Goal: Check status: Check status

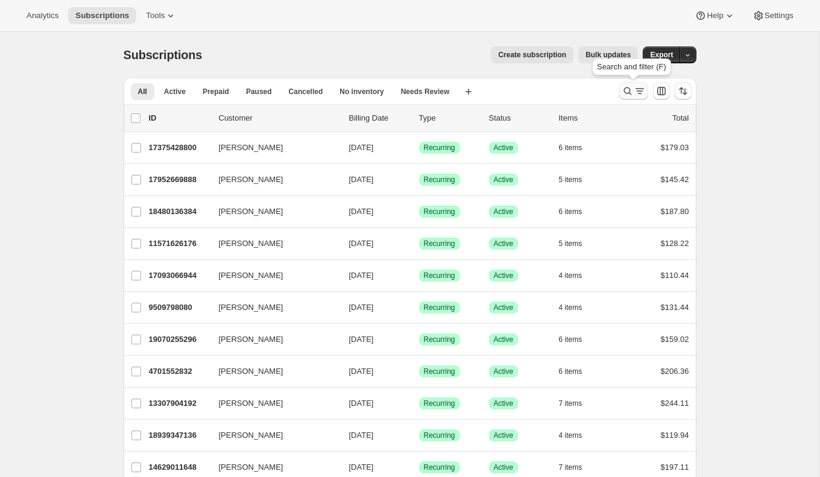
click at [627, 87] on icon "Search and filter results" at bounding box center [628, 91] width 12 height 12
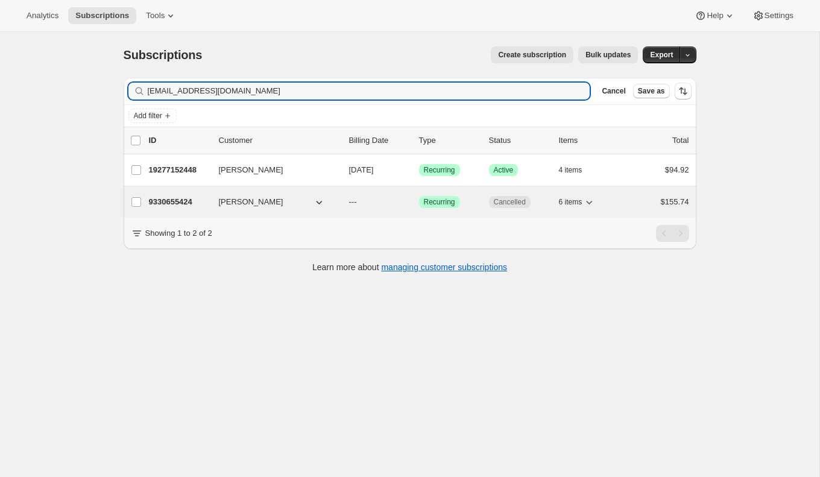
type input "[EMAIL_ADDRESS][DOMAIN_NAME]"
click at [180, 203] on p "9330655424" at bounding box center [179, 202] width 60 height 12
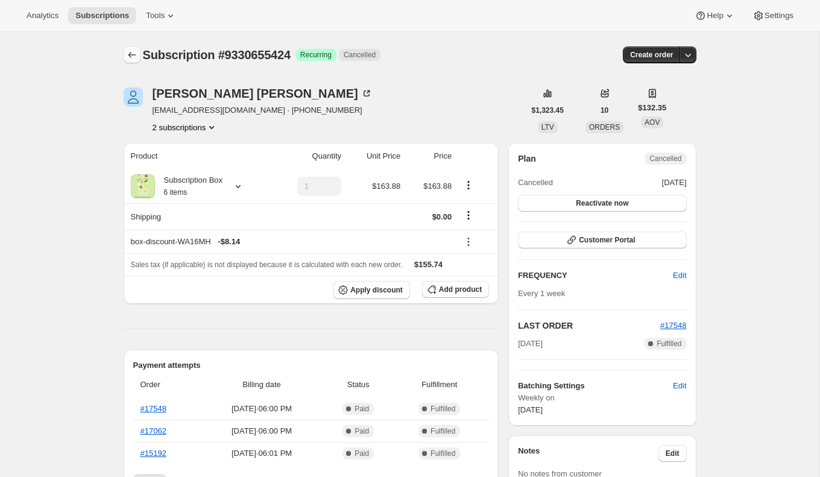
click at [133, 55] on icon "Subscriptions" at bounding box center [132, 55] width 12 height 12
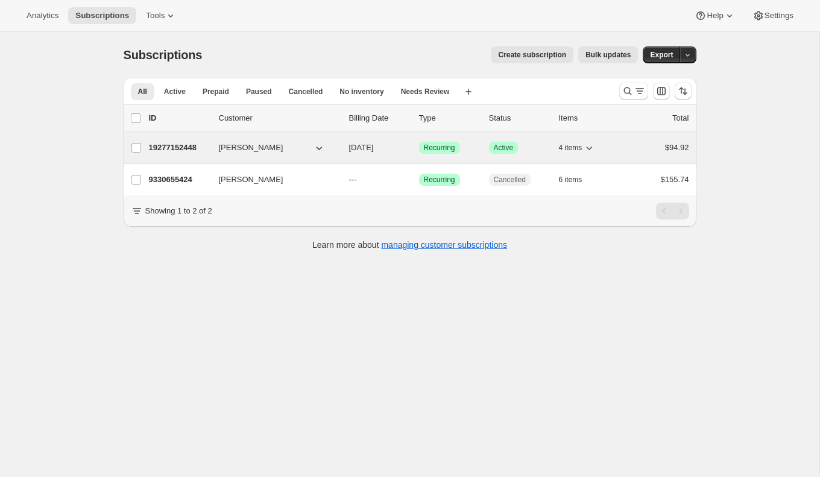
click at [179, 148] on p "19277152448" at bounding box center [179, 148] width 60 height 12
